Goal: Obtain resource: Obtain resource

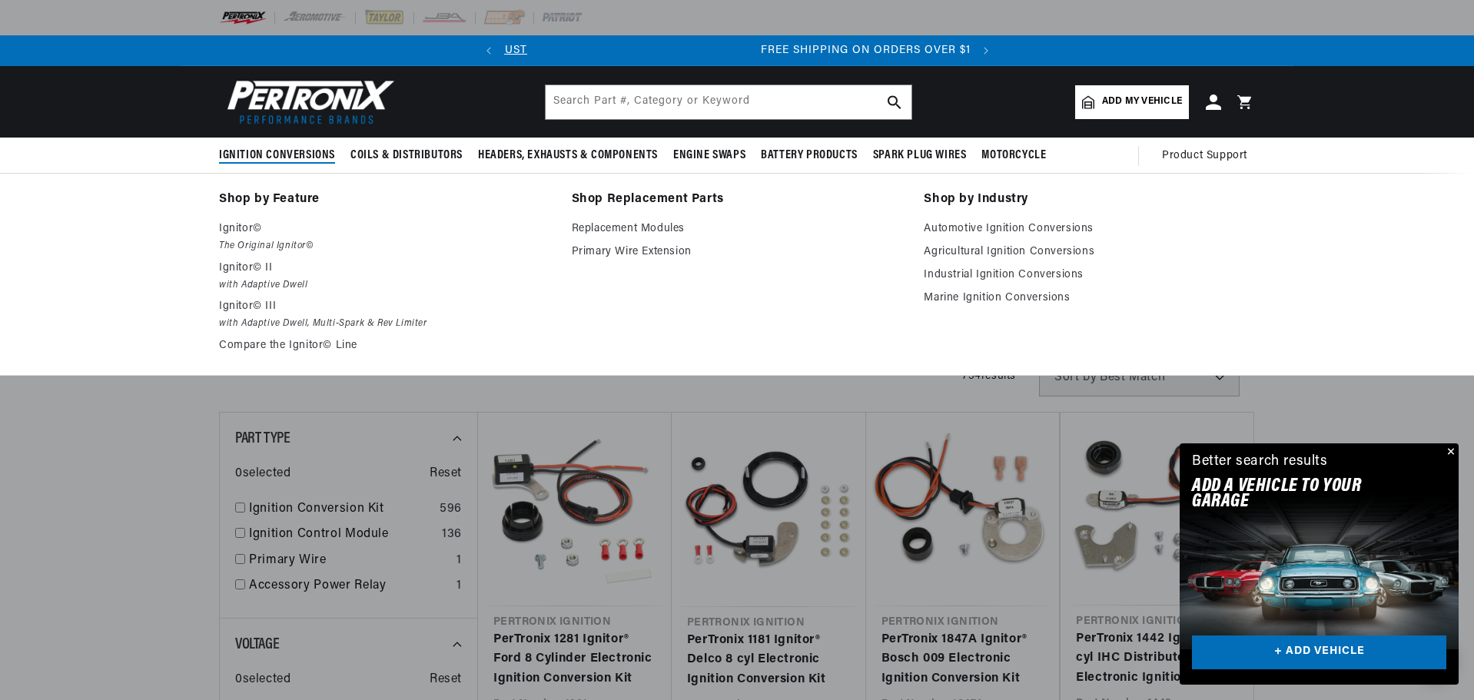
scroll to position [0, 350]
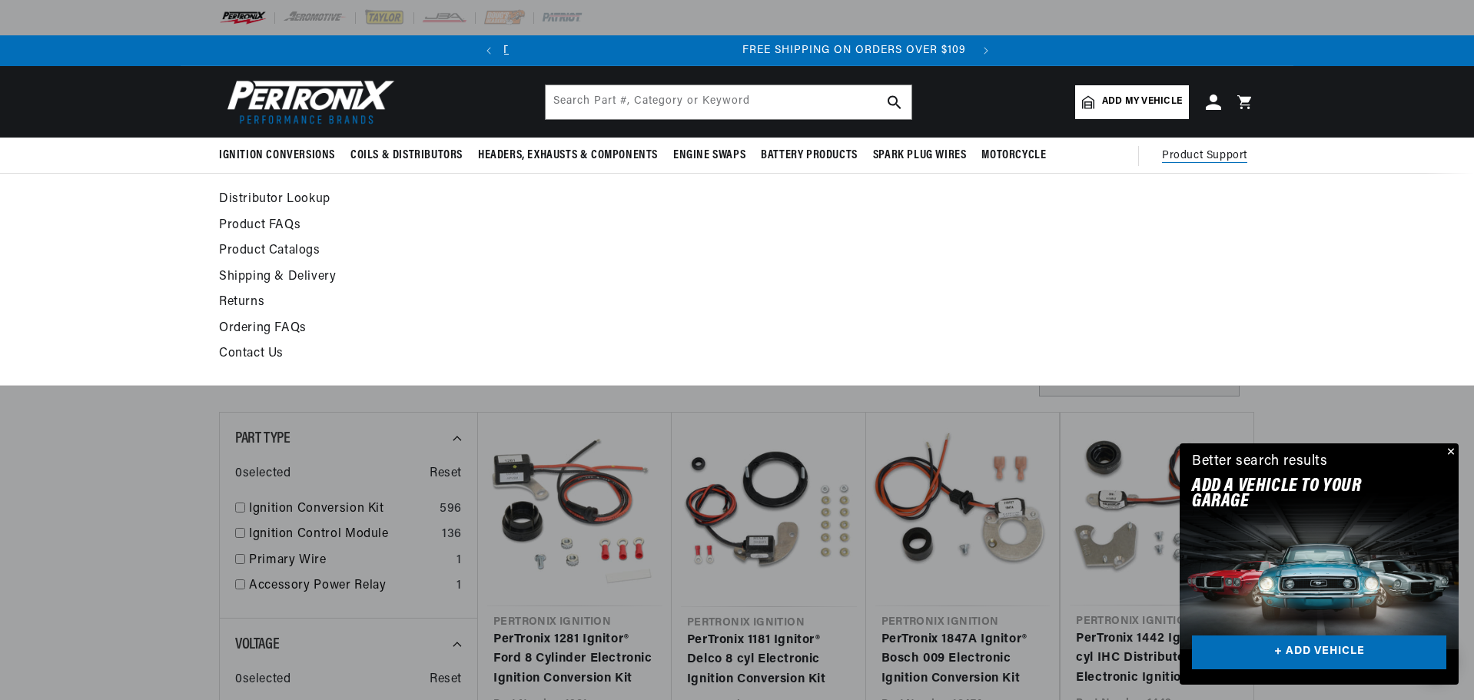
click at [383, 189] on link "Distributor Lookup" at bounding box center [596, 200] width 755 height 22
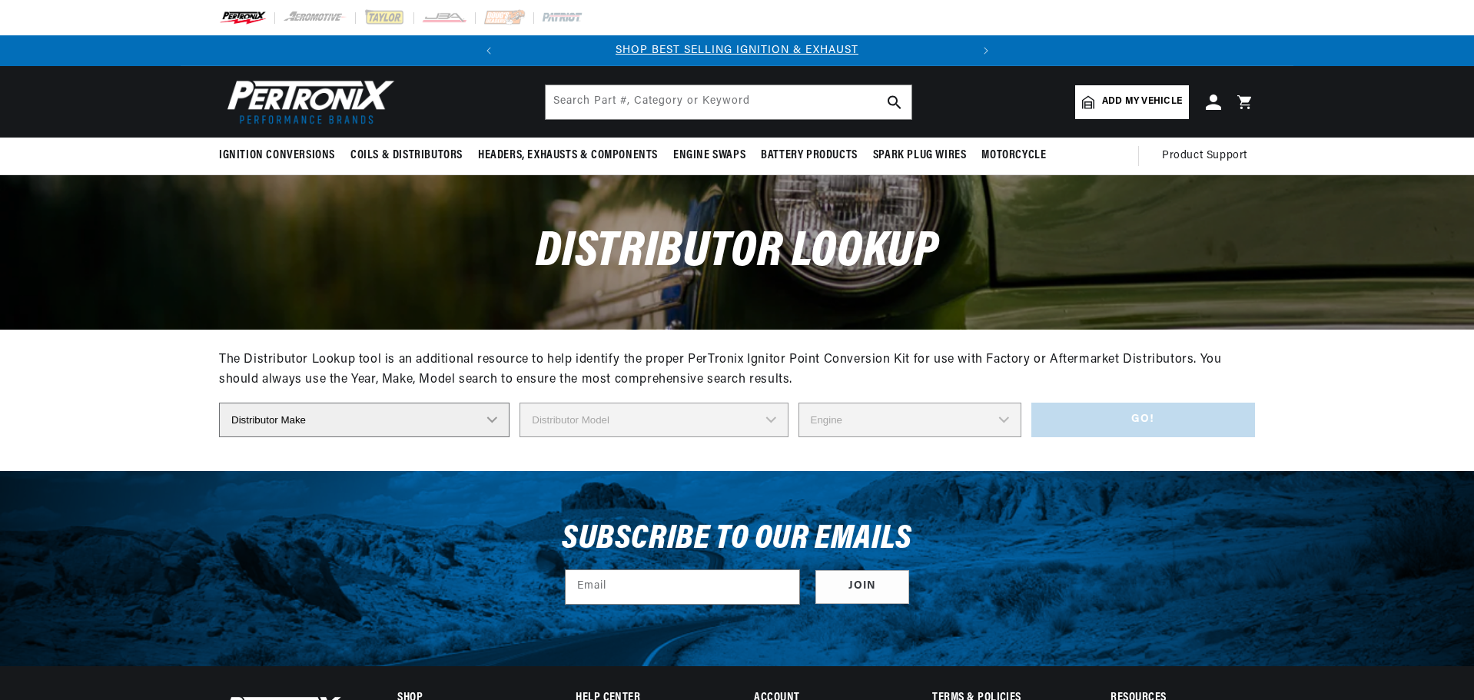
click at [510, 403] on select "Distributor Make Accel Aldon Autolite Bosch Century Chrysler Clark Colt Contine…" at bounding box center [364, 420] width 290 height 35
select select "Bosch"
click at [348, 403] on select "Distributor Make Accel Aldon Autolite Bosch Century Chrysler Clark Colt Contine…" at bounding box center [364, 420] width 290 height 35
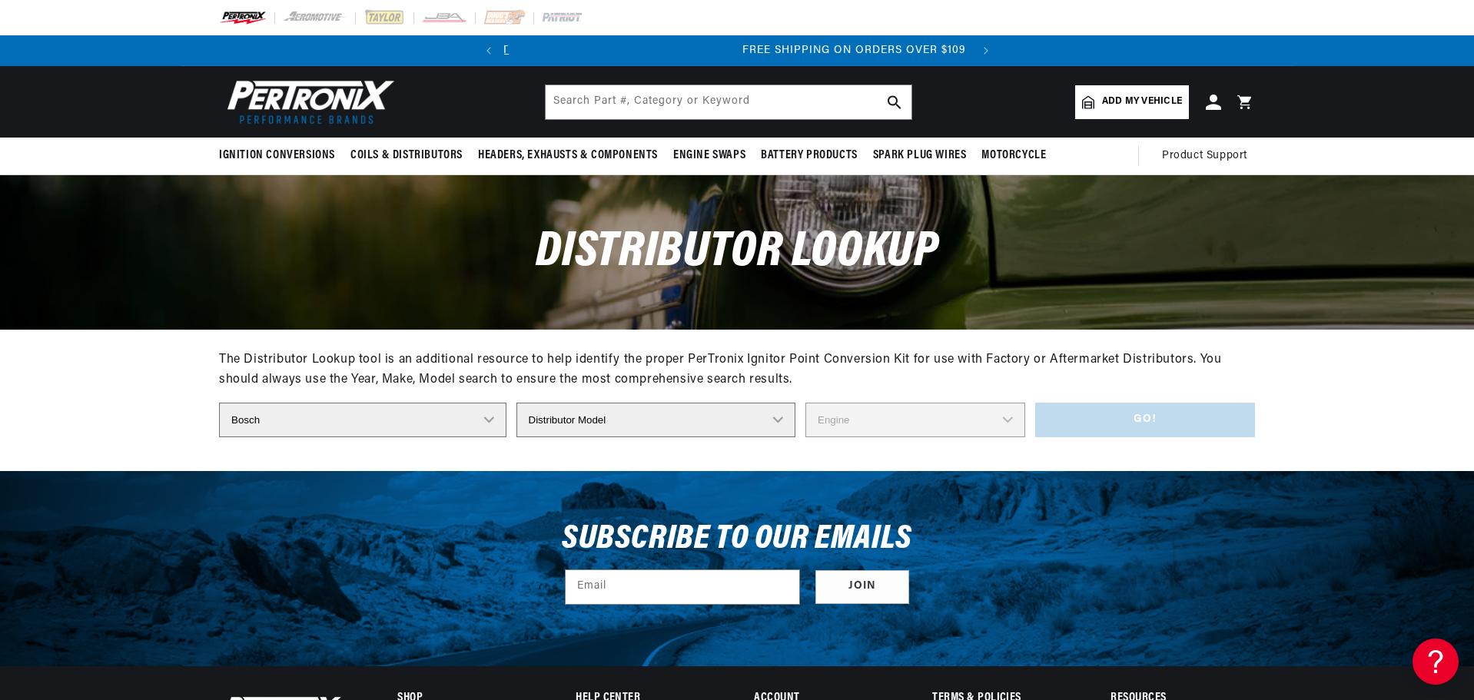
click at [758, 403] on select "Distributor Model 022-905-205AA 0-231-020-019 0-231-037-031 0-231-060-023 0-231…" at bounding box center [656, 420] width 280 height 35
select select "0-231-116-051"
click at [573, 403] on select "Distributor Model 022-905-205AA 0-231-020-019 0-231-037-031 0-231-060-023 0-231…" at bounding box center [656, 420] width 280 height 35
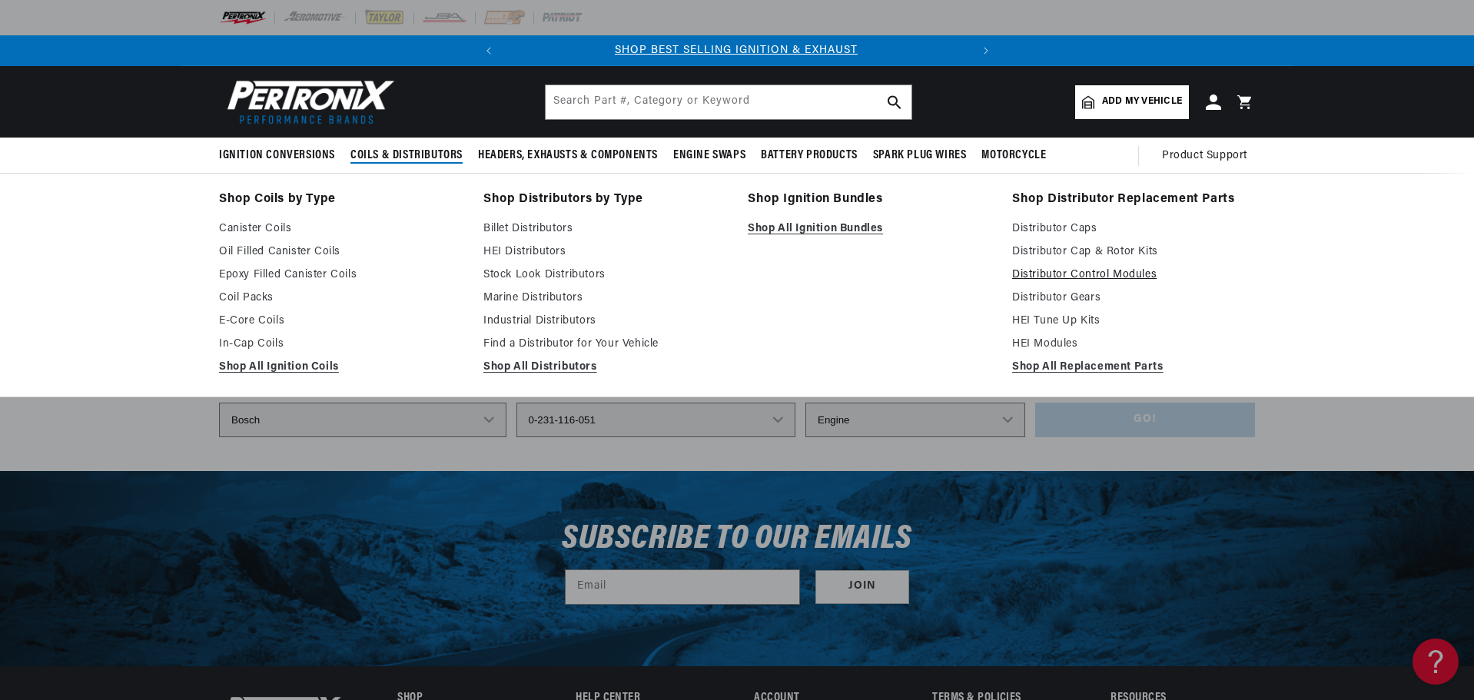
scroll to position [0, 0]
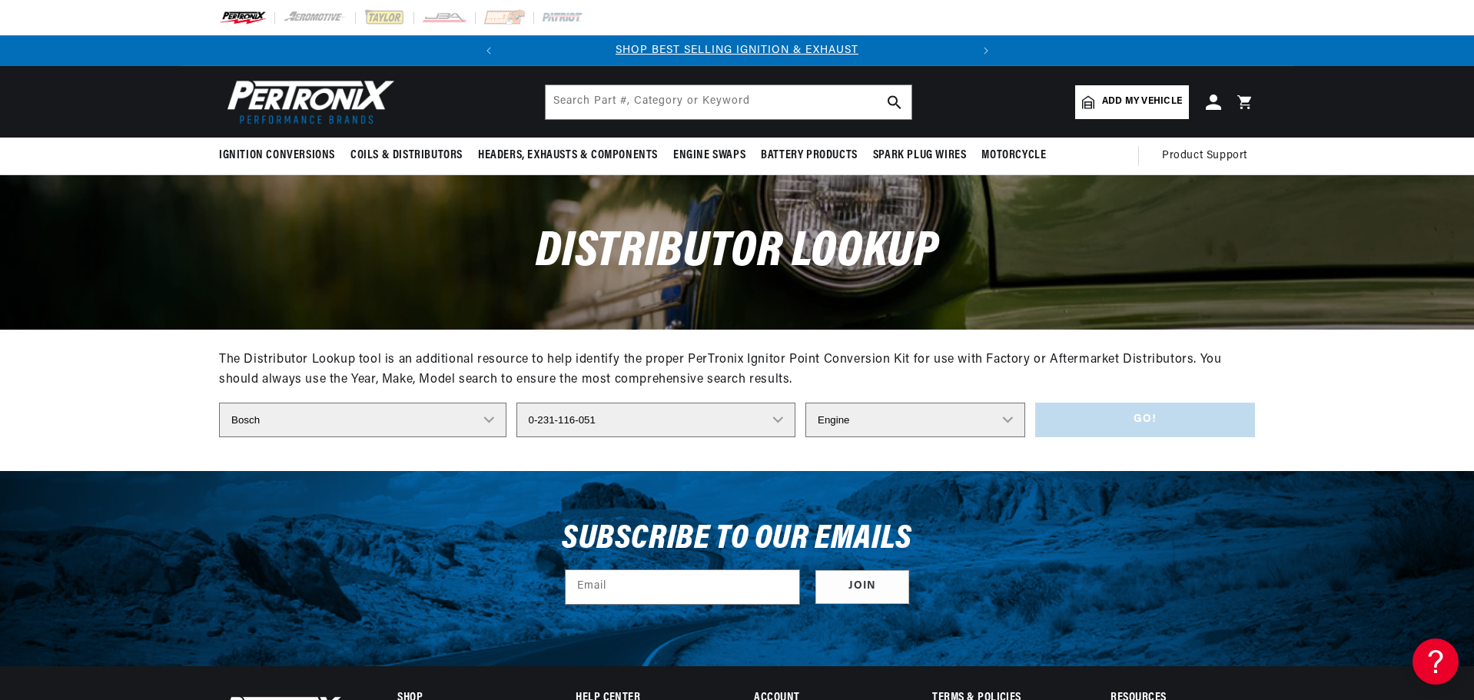
click at [945, 403] on select "Engine 6" at bounding box center [915, 420] width 220 height 35
select select "6"
click at [805, 403] on select "Engine 6" at bounding box center [915, 420] width 220 height 35
click at [1035, 403] on button "Go!" at bounding box center [1145, 420] width 221 height 35
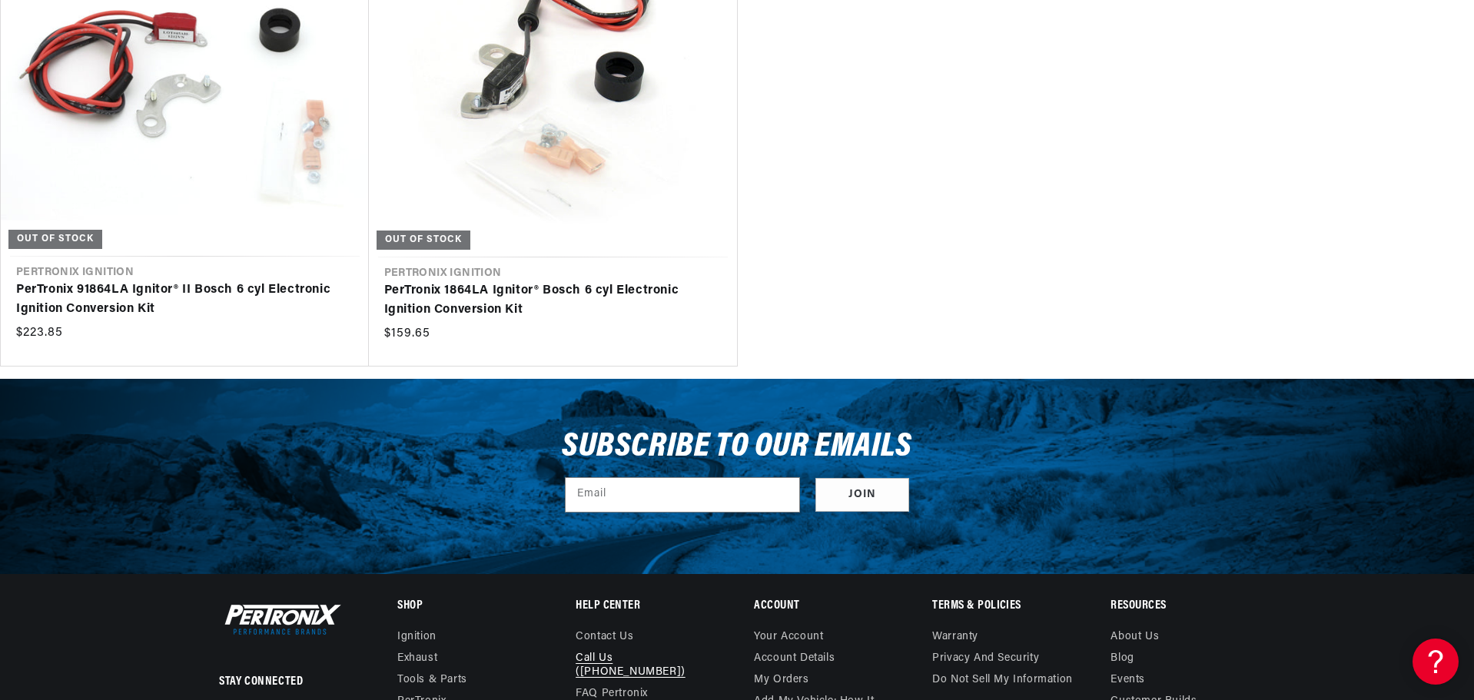
click at [651, 648] on link "Call Us ([PHONE_NUMBER])" at bounding box center [642, 665] width 132 height 35
click at [908, 82] on ul "PerTronix 91864LA Ignitor® II Bosch 6 cyl Electronic Ignition Conversion Kit Ou…" at bounding box center [737, 127] width 1474 height 479
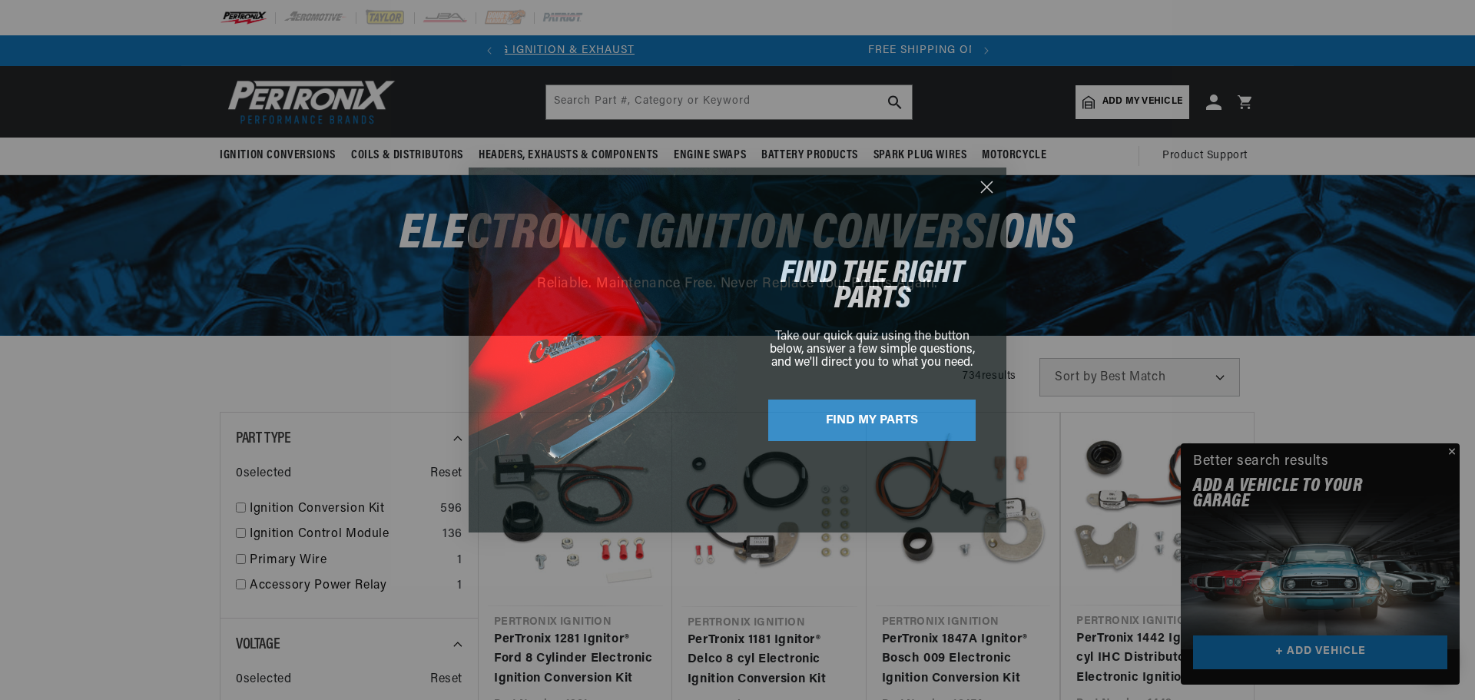
click at [981, 185] on circle "Close dialog" at bounding box center [986, 186] width 25 height 25
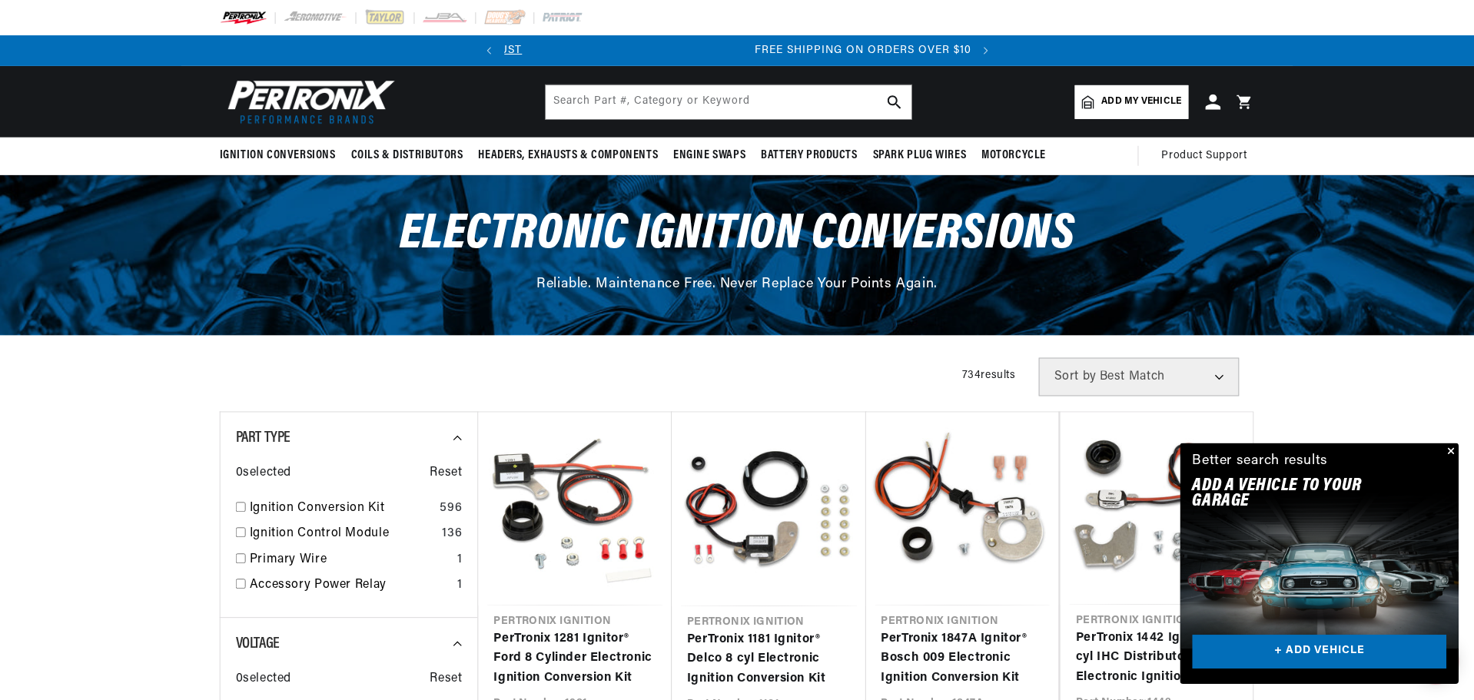
scroll to position [0, 350]
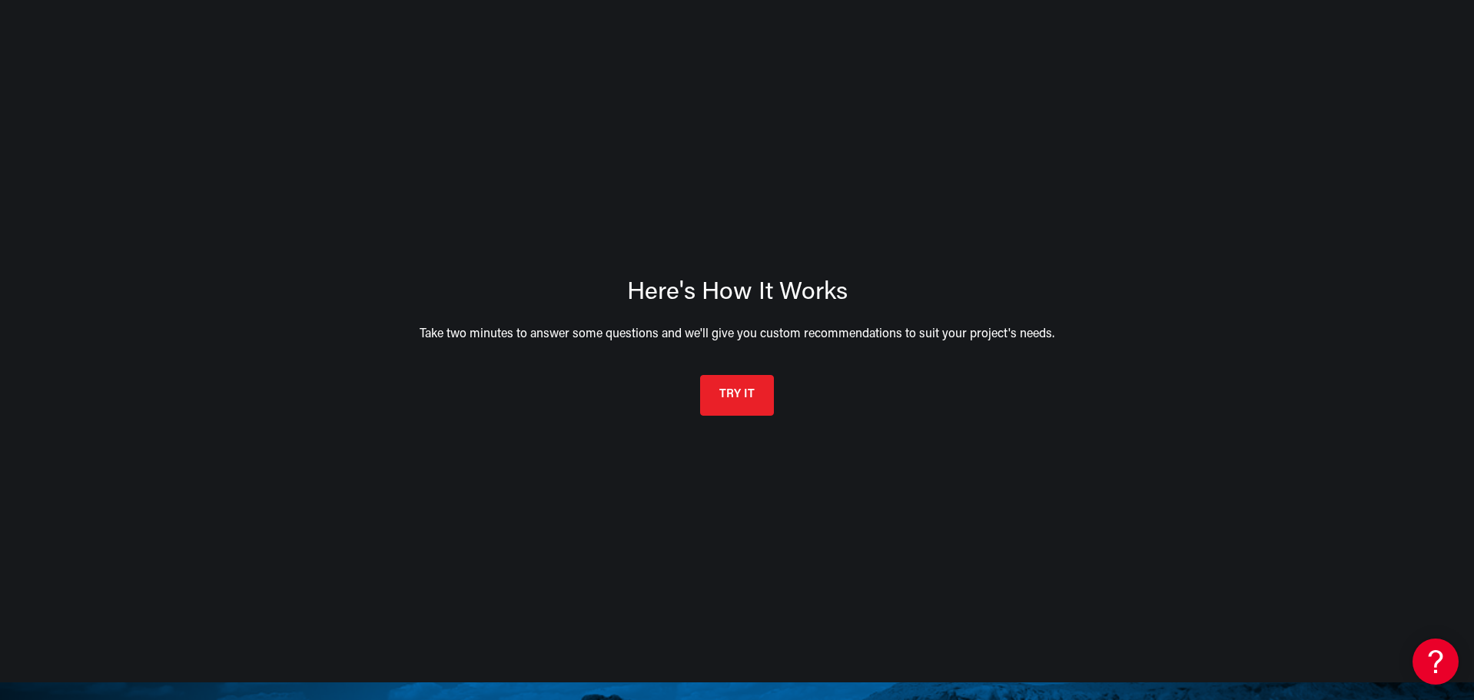
scroll to position [307, 0]
